Goal: Task Accomplishment & Management: Complete application form

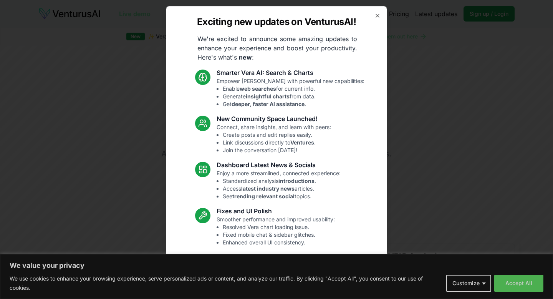
scroll to position [22, 0]
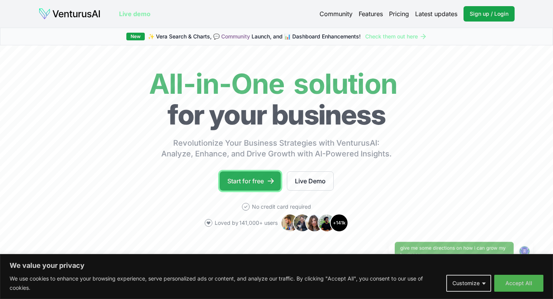
click at [267, 184] on icon at bounding box center [271, 181] width 8 height 8
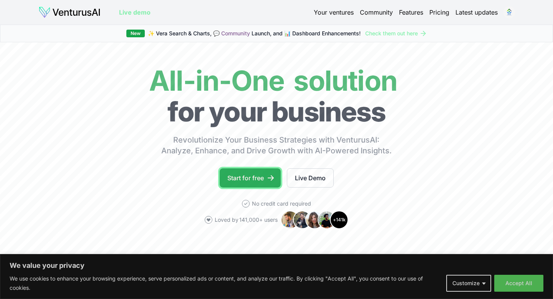
click at [266, 184] on link "Start for free" at bounding box center [250, 177] width 61 height 19
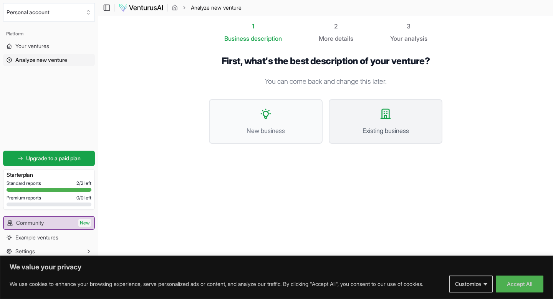
click at [406, 126] on span "Existing business" at bounding box center [385, 130] width 97 height 9
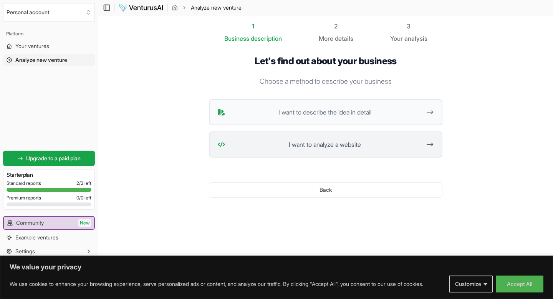
scroll to position [0, 0]
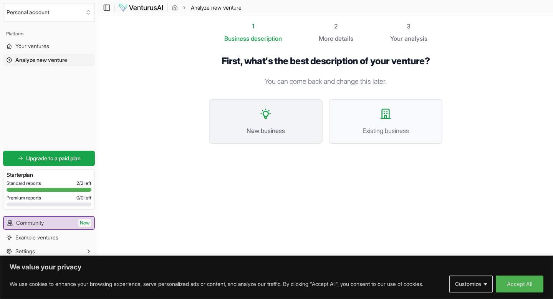
click at [263, 138] on button "New business" at bounding box center [266, 121] width 114 height 45
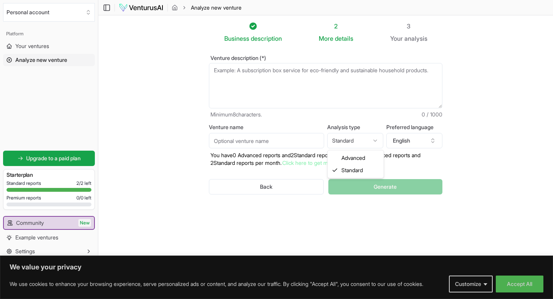
click at [352, 148] on html "We value your privacy We use cookies to enhance your browsing experience, serve…" at bounding box center [276, 149] width 553 height 299
click at [416, 144] on button "English" at bounding box center [415, 140] width 56 height 15
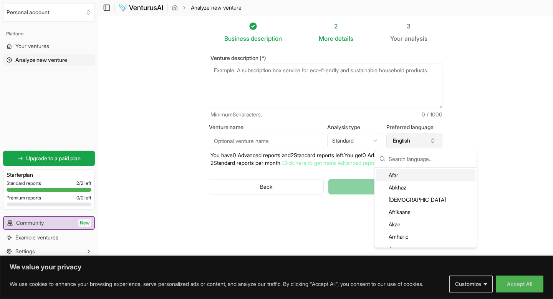
click at [416, 144] on button "English" at bounding box center [415, 140] width 56 height 15
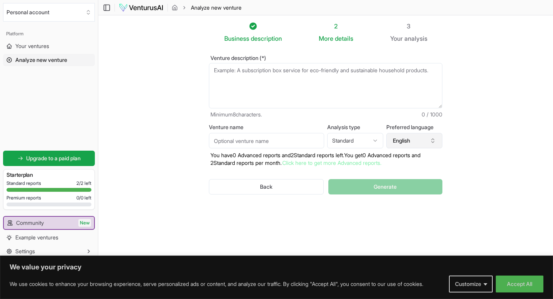
click at [416, 144] on button "English" at bounding box center [415, 140] width 56 height 15
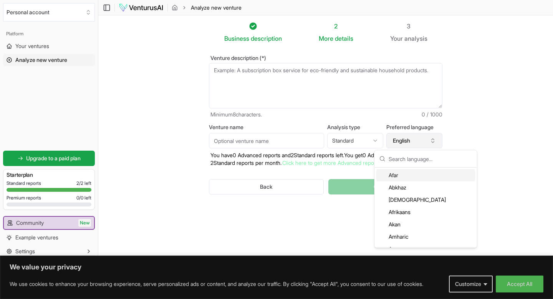
click at [416, 144] on button "English" at bounding box center [415, 140] width 56 height 15
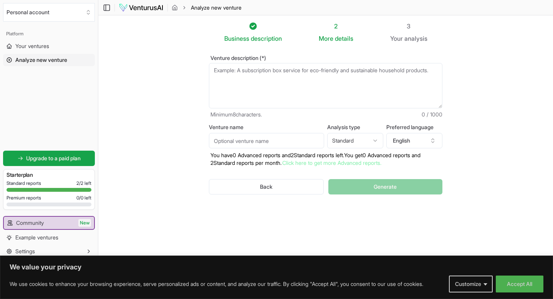
click at [249, 78] on textarea "Venture description (*)" at bounding box center [326, 85] width 234 height 45
type textarea "i"
